Goal: Task Accomplishment & Management: Use online tool/utility

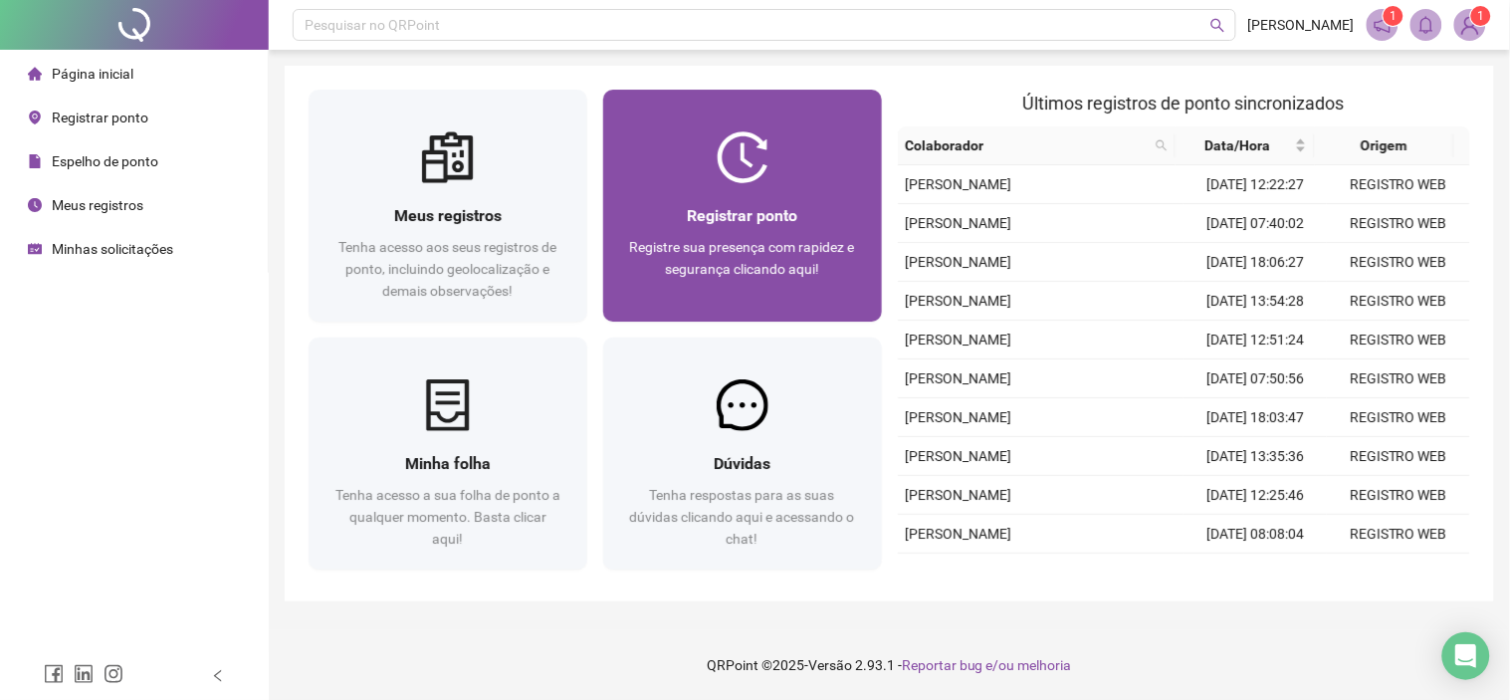
click at [685, 126] on div "Registrar ponto Registre sua presença com rapidez e segurança clicando aqui!" at bounding box center [742, 206] width 279 height 232
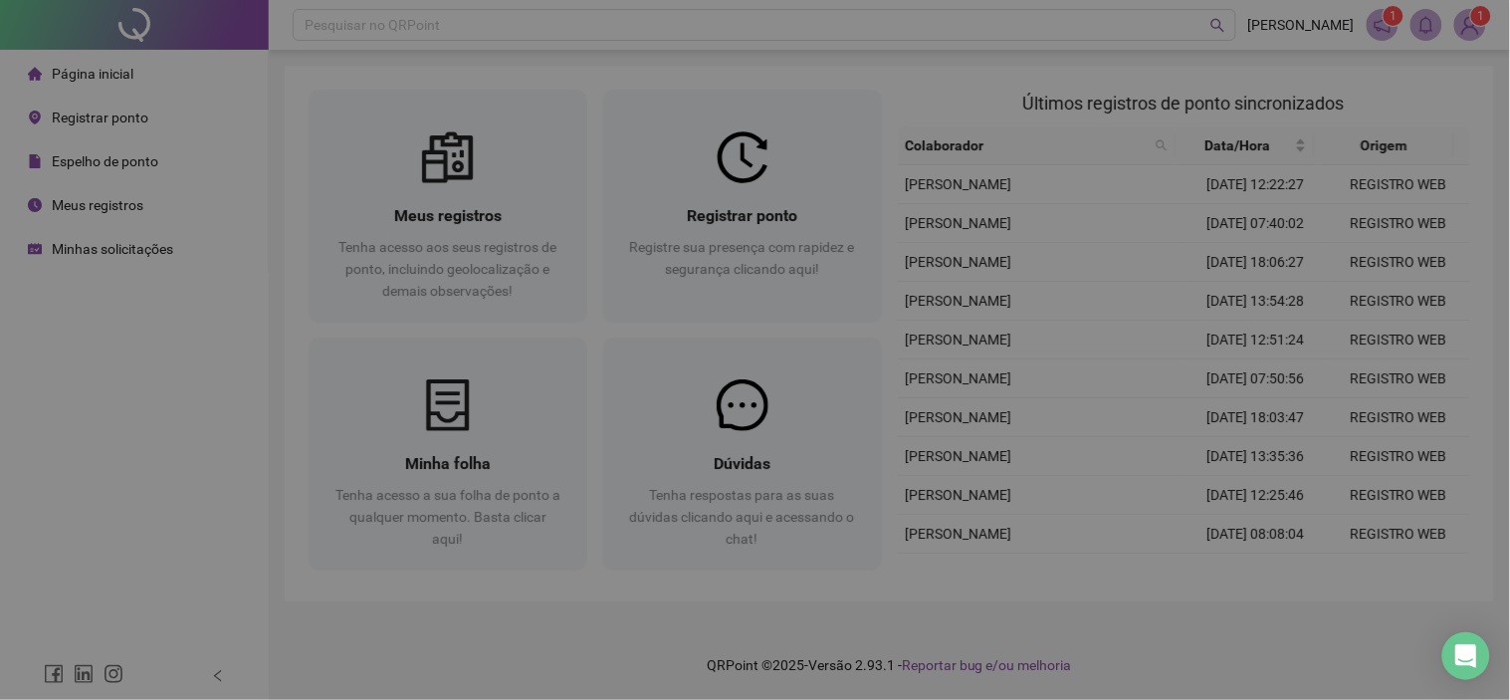
click at [687, 126] on div at bounding box center [755, 118] width 649 height 93
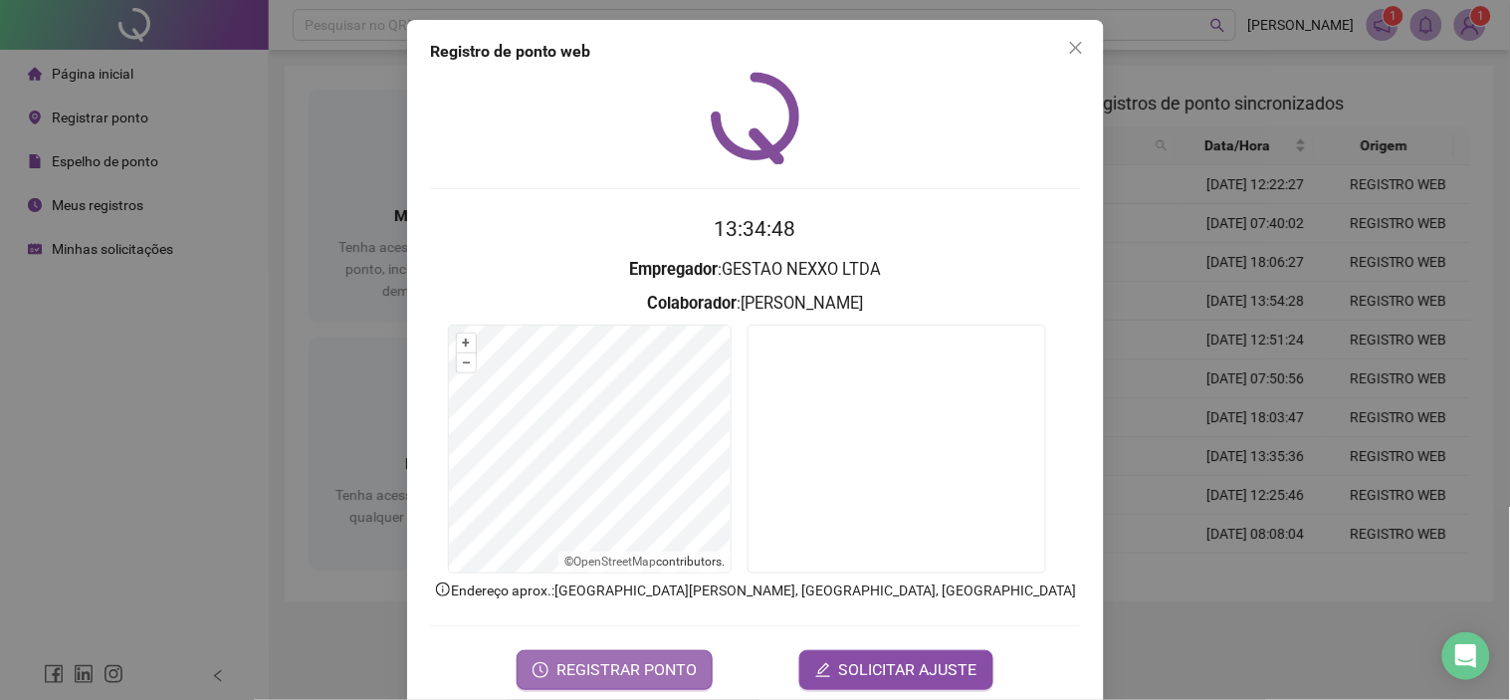
click at [650, 662] on span "REGISTRAR PONTO" at bounding box center [627, 670] width 140 height 24
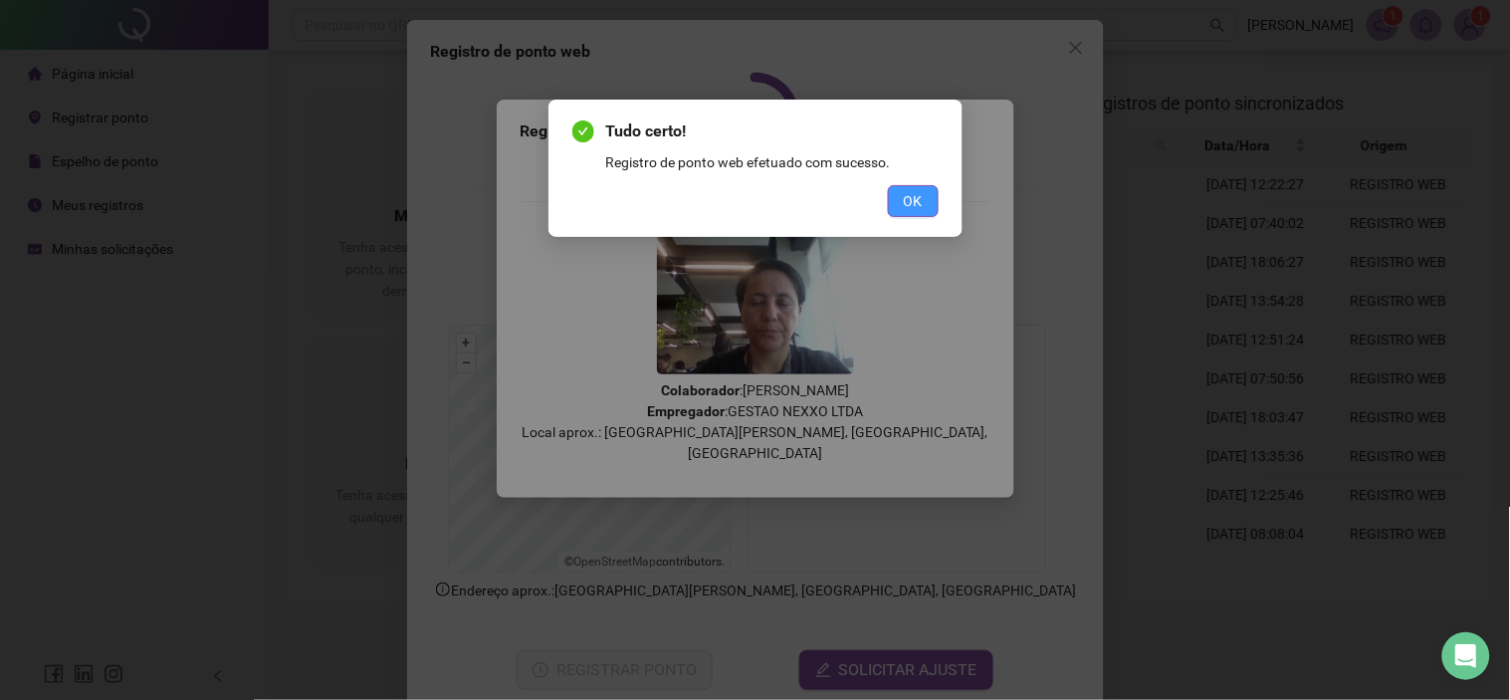
click at [900, 203] on button "OK" at bounding box center [913, 201] width 51 height 32
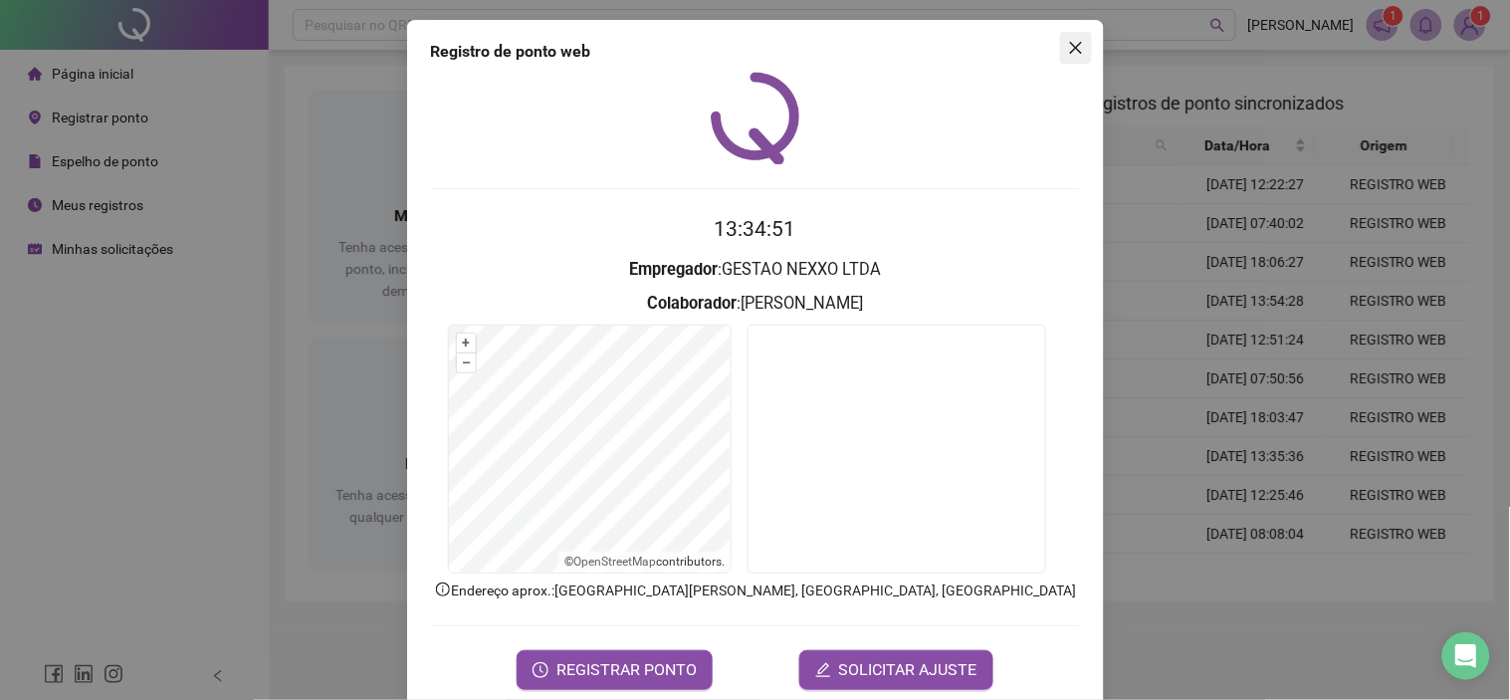
click at [1060, 48] on span "Close" at bounding box center [1076, 48] width 32 height 16
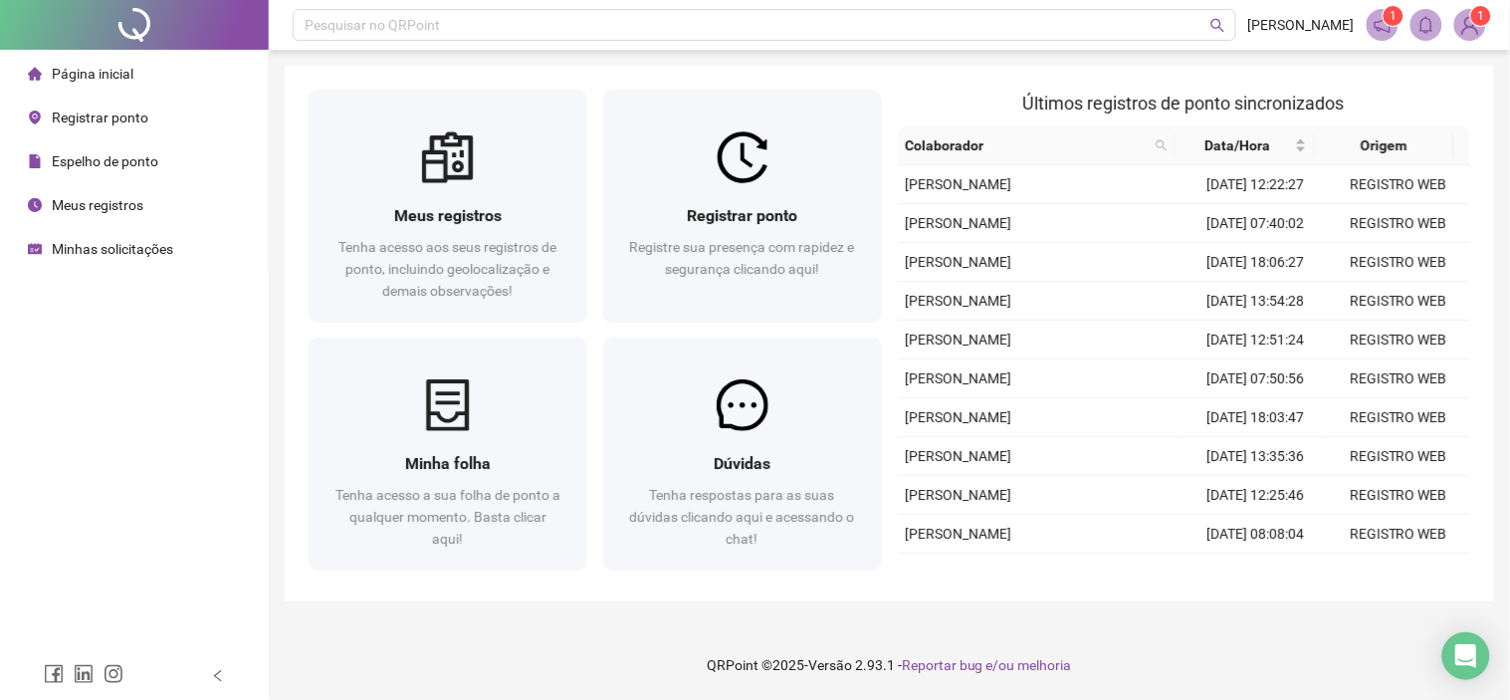
drag, startPoint x: 101, startPoint y: 242, endPoint x: 101, endPoint y: 207, distance: 34.8
click at [101, 242] on span "Minhas solicitações" at bounding box center [112, 249] width 121 height 16
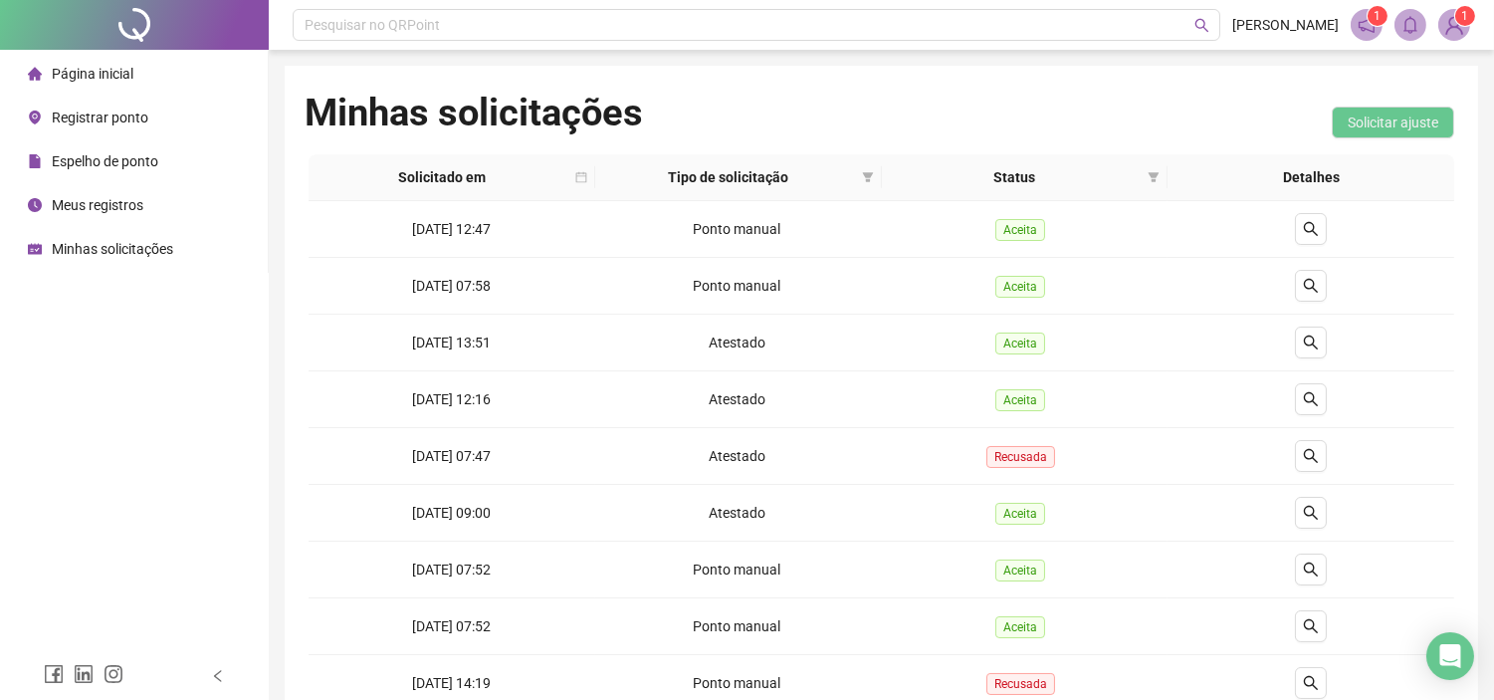
click at [108, 73] on span "Página inicial" at bounding box center [93, 74] width 82 height 16
